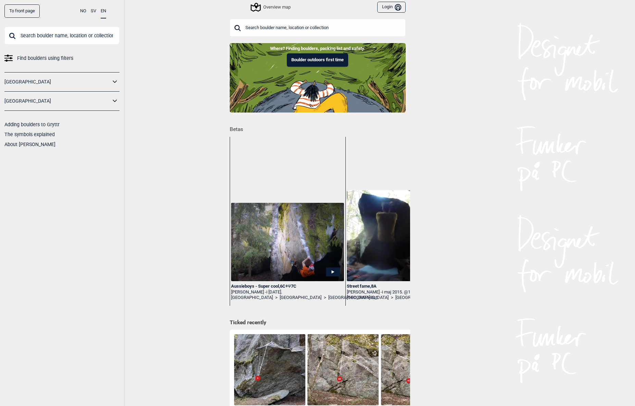
click at [52, 38] on input "text" at bounding box center [61, 36] width 115 height 18
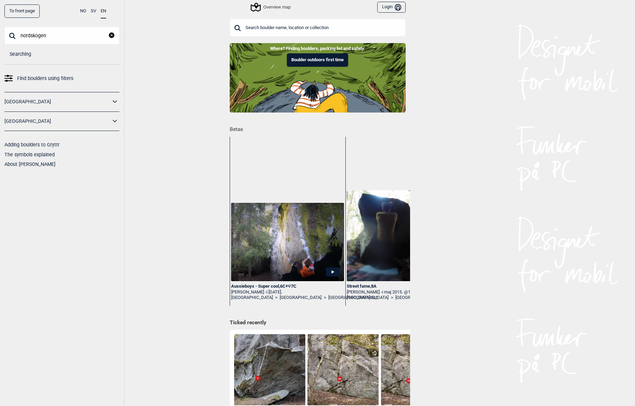
type input "nordskogen"
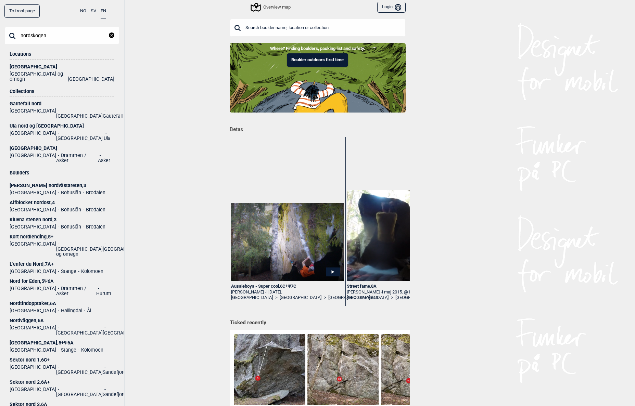
click at [34, 74] on li "[GEOGRAPHIC_DATA] og omegn" at bounding box center [39, 77] width 58 height 10
click at [28, 68] on div "[GEOGRAPHIC_DATA]" at bounding box center [62, 66] width 105 height 5
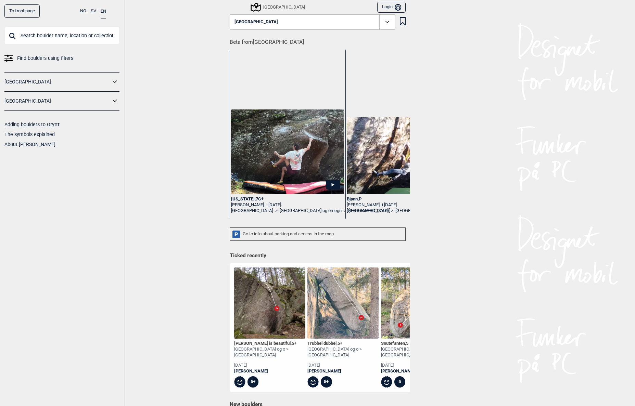
click at [276, 20] on button "[GEOGRAPHIC_DATA]" at bounding box center [313, 22] width 166 height 16
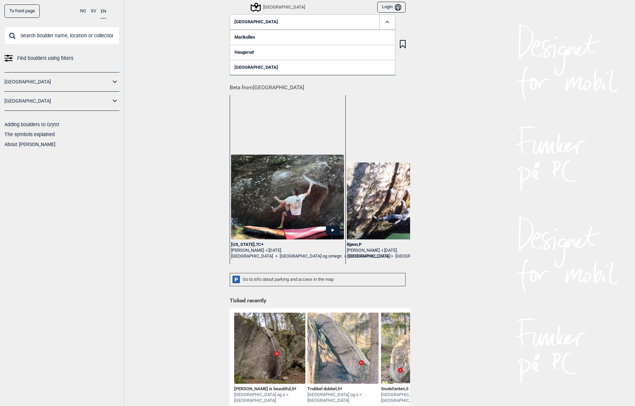
click at [35, 36] on input "text" at bounding box center [61, 36] width 115 height 18
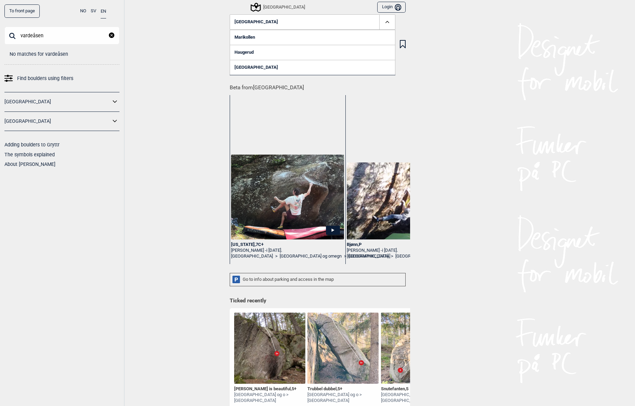
click at [32, 36] on input "vardeåsen" at bounding box center [61, 36] width 115 height 18
click at [54, 36] on input "vardåsen" at bounding box center [61, 36] width 115 height 18
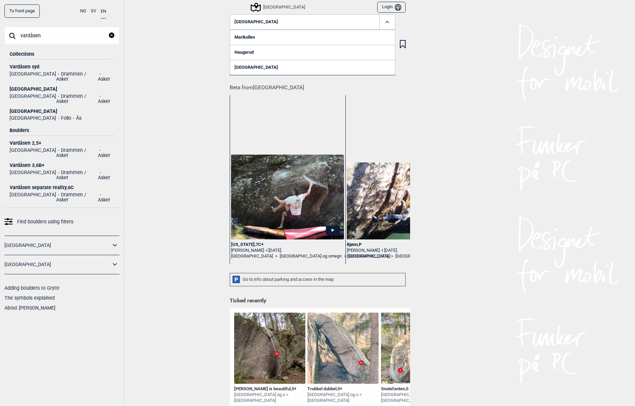
drag, startPoint x: 48, startPoint y: 35, endPoint x: 4, endPoint y: 35, distance: 43.8
click at [4, 35] on input "vardåsen" at bounding box center [61, 36] width 115 height 18
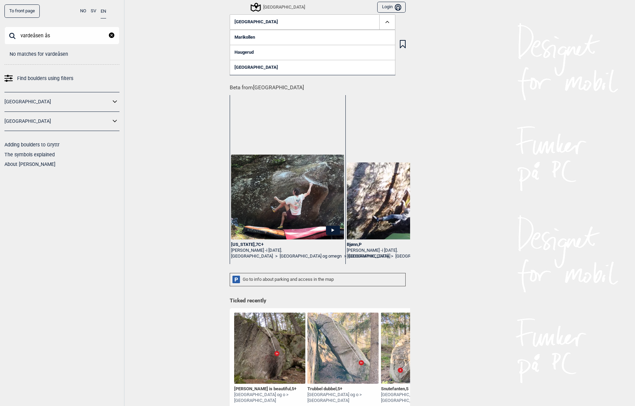
type input "vardeåsen ås"
